Goal: Check status: Check status

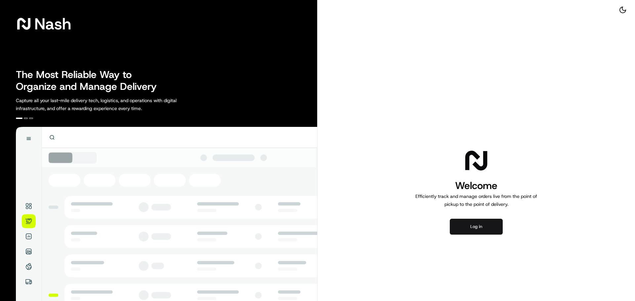
click at [482, 230] on button "Log in" at bounding box center [476, 227] width 53 height 16
